Goal: Information Seeking & Learning: Learn about a topic

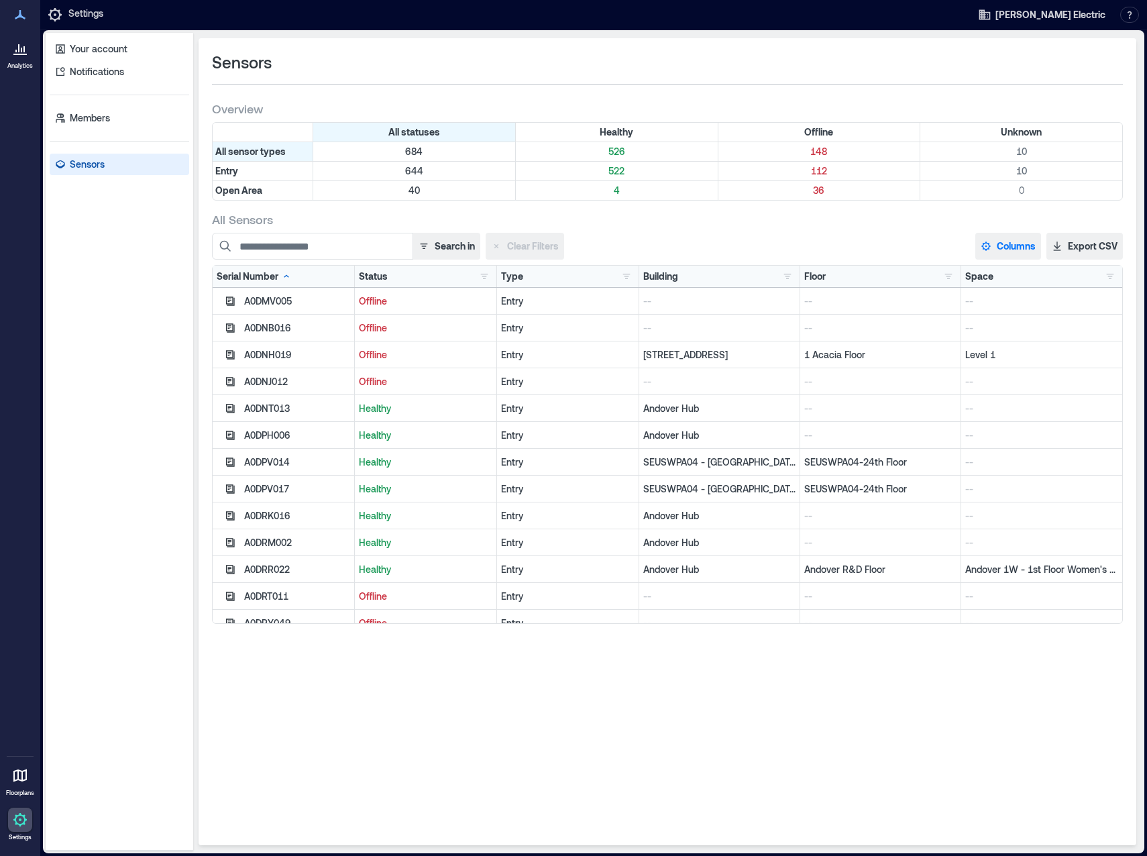
click at [1003, 241] on button "Columns" at bounding box center [1008, 246] width 66 height 27
click at [1022, 415] on button "Firmware" at bounding box center [1025, 415] width 93 height 21
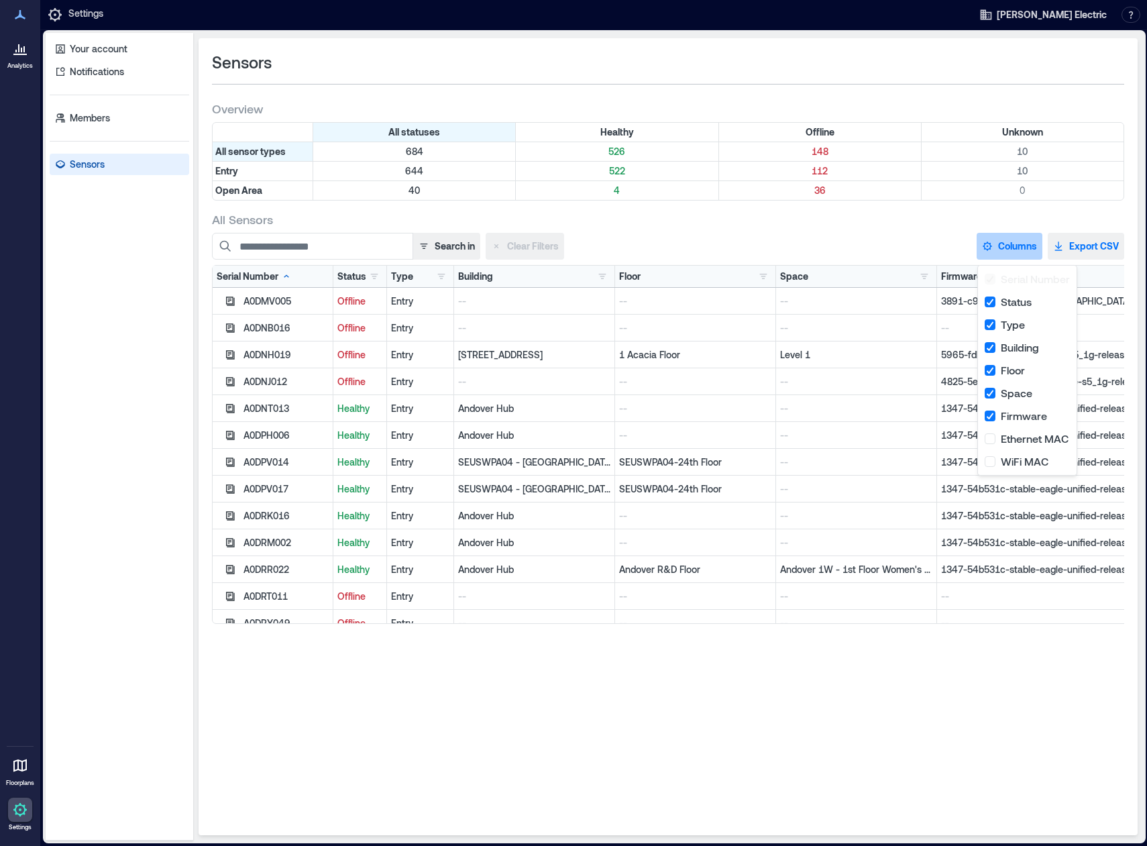
click at [1100, 242] on button "Export CSV" at bounding box center [1085, 246] width 76 height 27
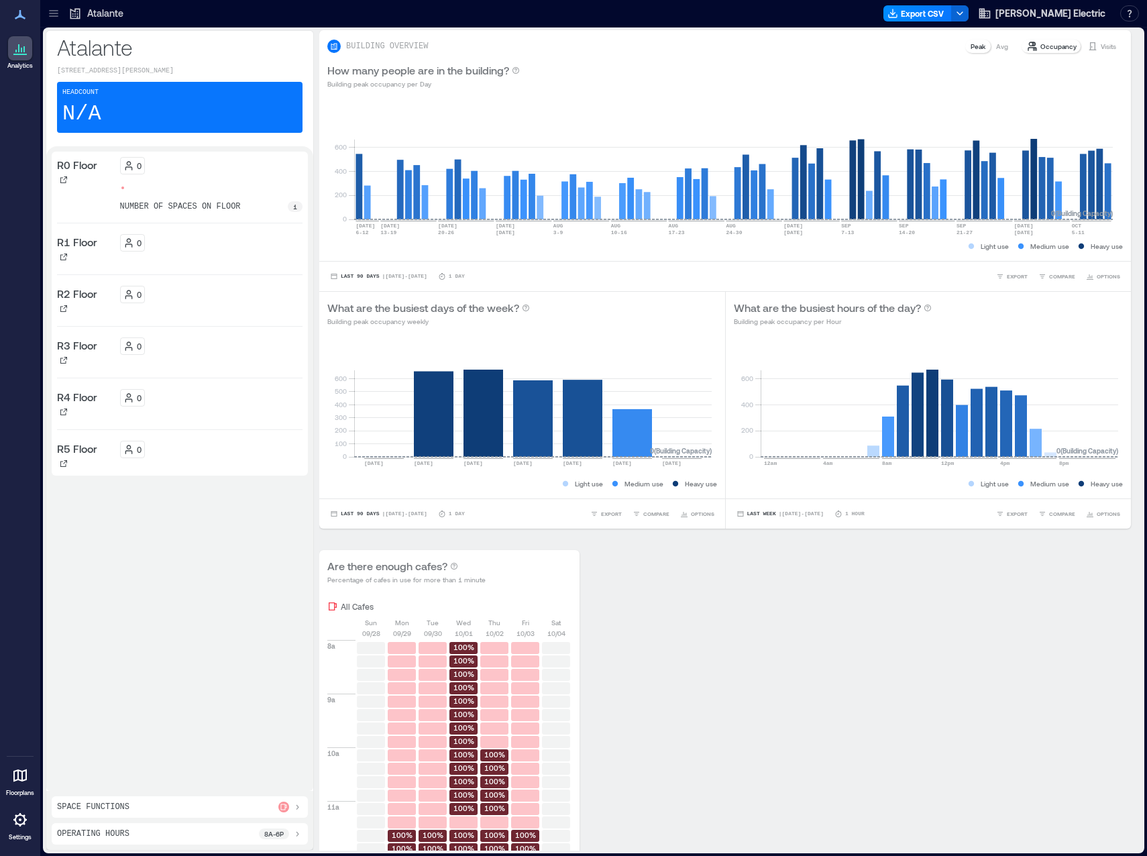
click at [54, 8] on icon at bounding box center [53, 13] width 13 height 13
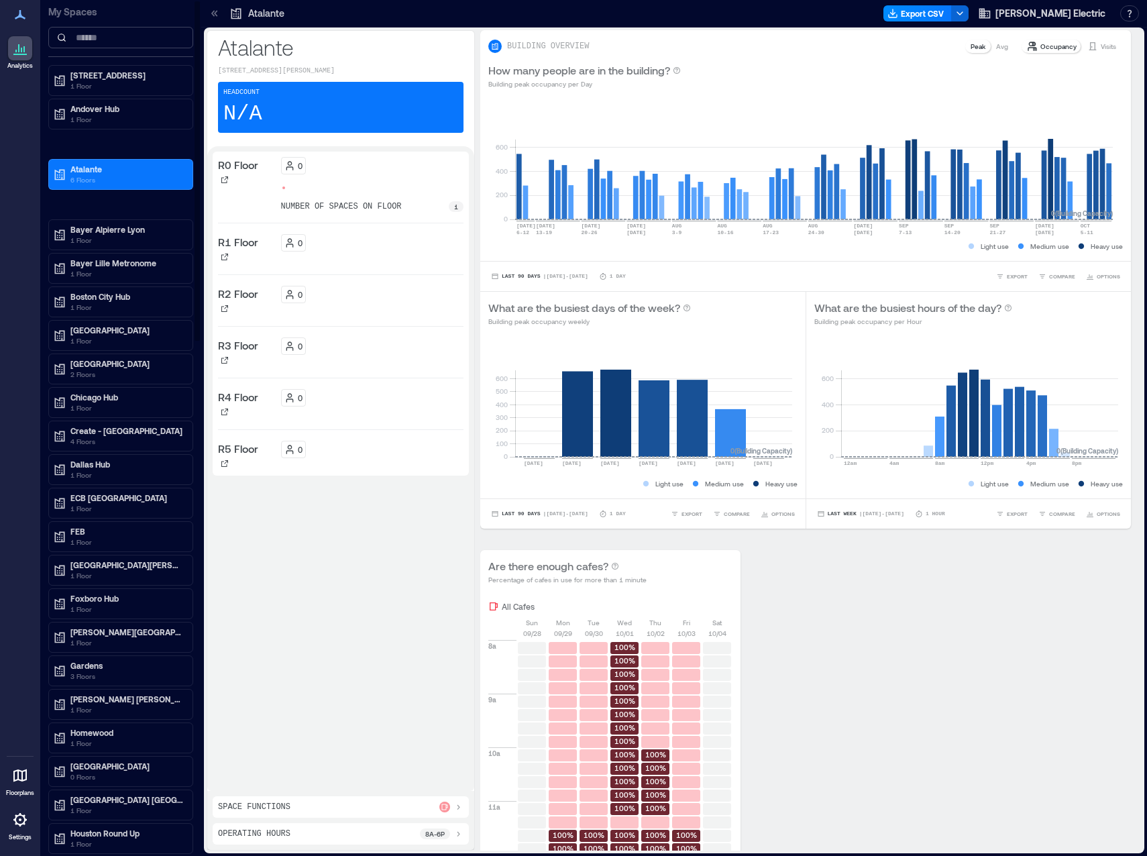
click at [95, 43] on input at bounding box center [120, 37] width 145 height 21
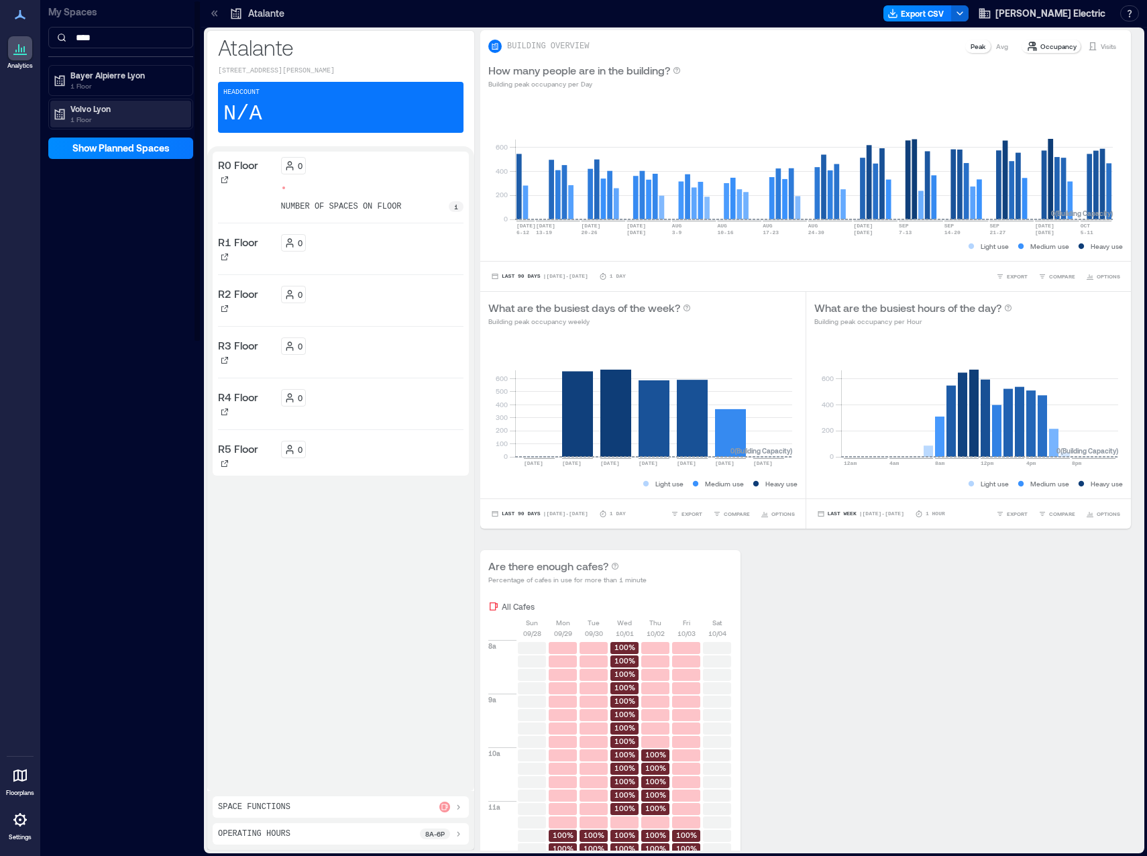
type input "****"
click at [84, 113] on p "Volvo Lyon" at bounding box center [126, 108] width 113 height 11
drag, startPoint x: 85, startPoint y: 113, endPoint x: 109, endPoint y: 155, distance: 48.7
click at [109, 155] on p "Volvo Lyon Floor 1" at bounding box center [102, 157] width 66 height 11
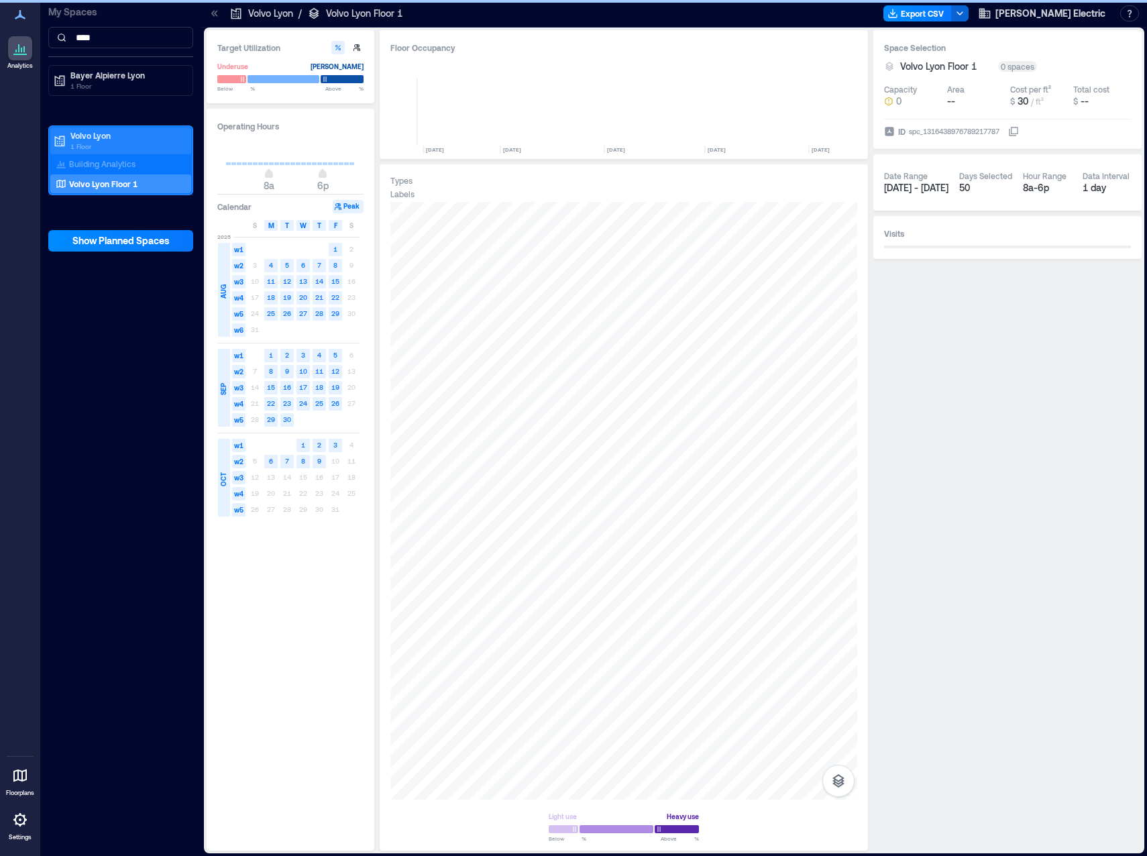
scroll to position [0, 1104]
